Goal: Transaction & Acquisition: Register for event/course

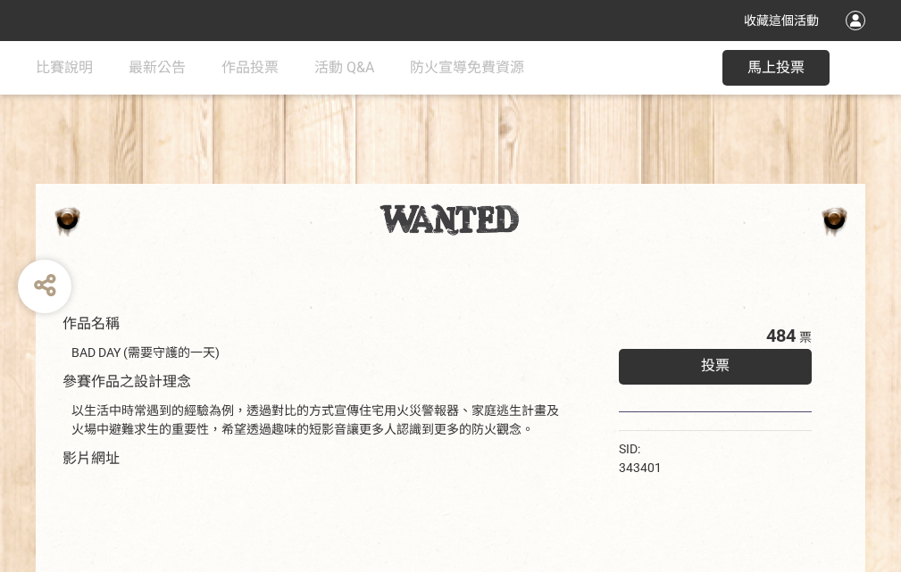
click at [858, 37] on div "收藏這個活動" at bounding box center [450, 20] width 901 height 41
click at [558, 176] on div "作品名稱 BAD DAY (需要守護的一天) 參賽作品之設計理念 以生活中時常遇到的經驗為例，透過對比的方式宣傳住宅用火災警報器、家庭逃生計畫及火場中避難求生…" at bounding box center [450, 416] width 901 height 751
click at [710, 361] on span "投票" at bounding box center [715, 365] width 29 height 17
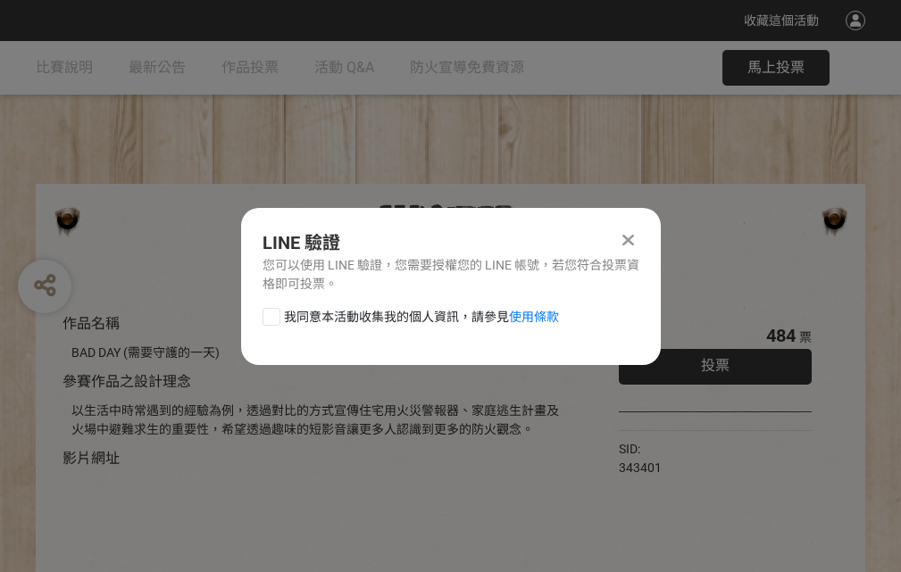
click at [270, 313] on div at bounding box center [271, 317] width 18 height 18
checkbox input "true"
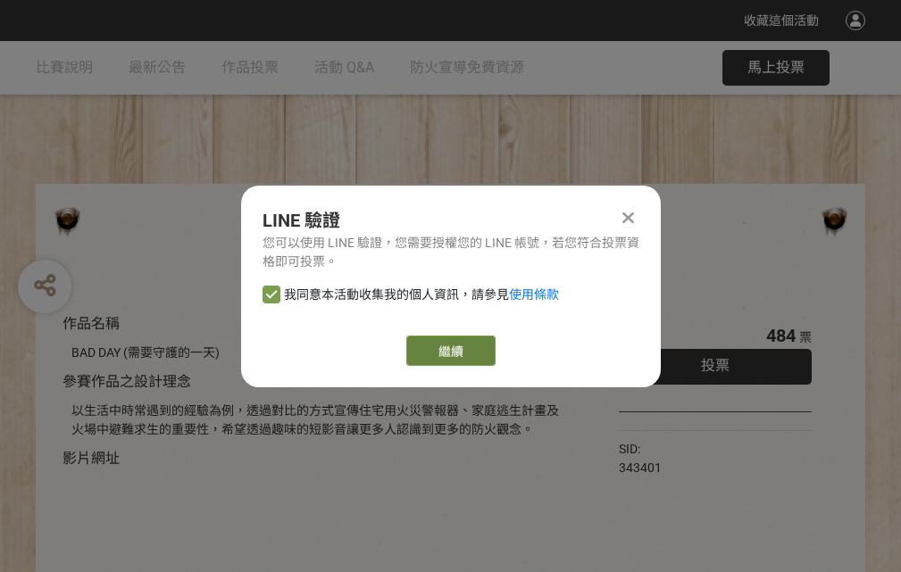
click at [449, 351] on link "繼續" at bounding box center [450, 351] width 89 height 30
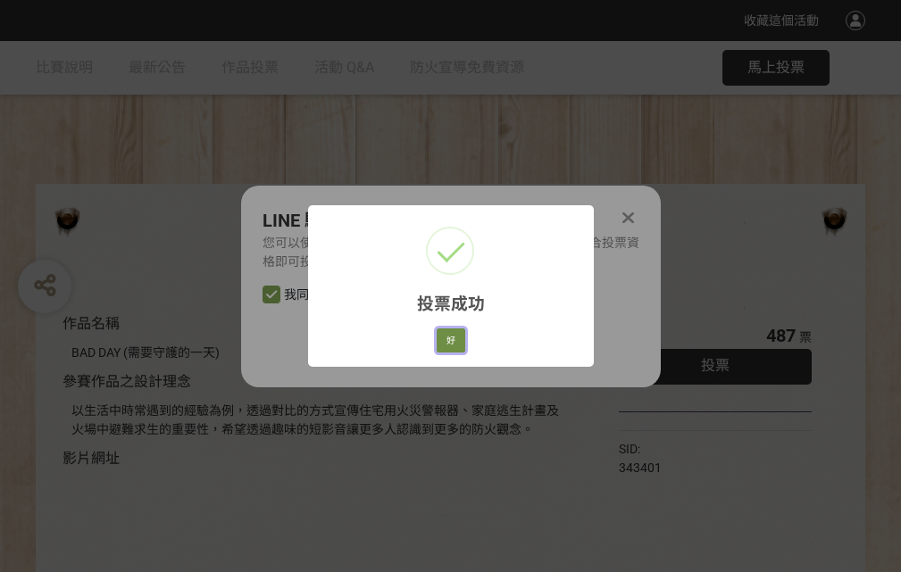
click at [445, 337] on button "好" at bounding box center [450, 340] width 29 height 25
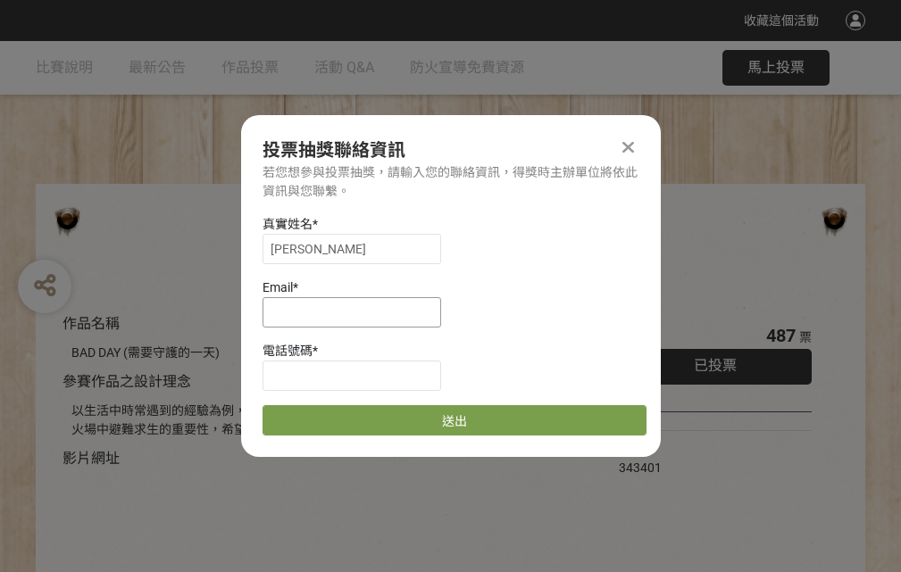
click at [357, 311] on input at bounding box center [351, 312] width 179 height 30
type input "[EMAIL_ADDRESS][DOMAIN_NAME]"
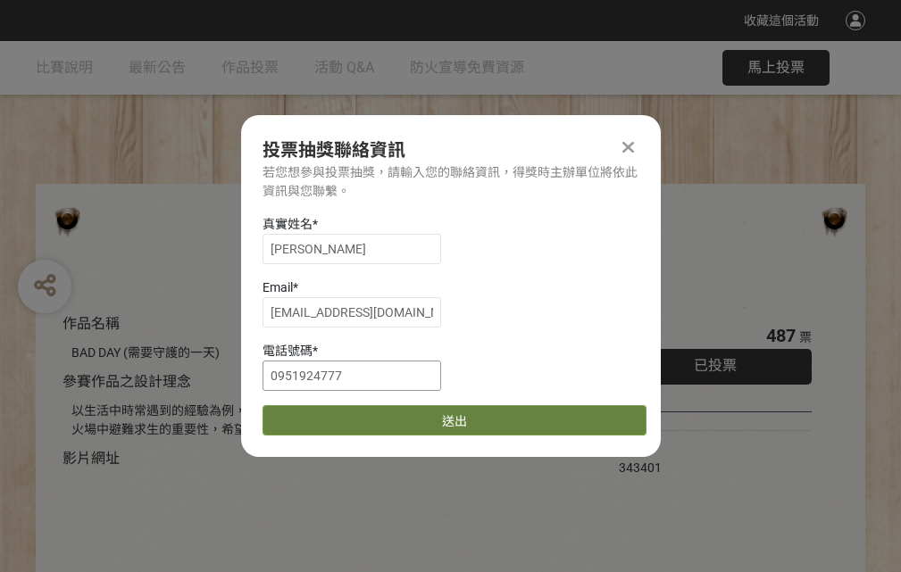
type input "0951924777"
click at [313, 414] on button "送出" at bounding box center [454, 420] width 384 height 30
